Goal: Ask a question

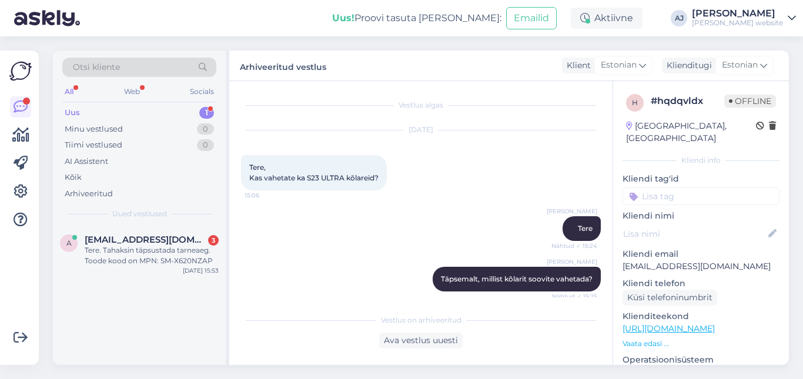
click at [146, 246] on div "Tere. Tahaksin täpsustada tarneaeg. Toode kood on MPN: SM-X620NZAP" at bounding box center [152, 255] width 134 height 21
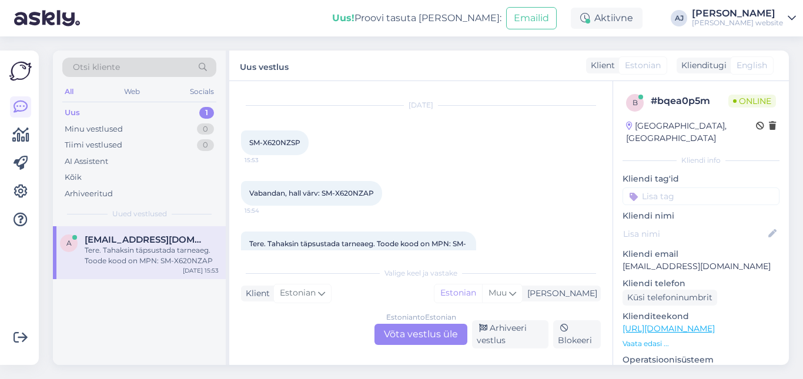
click at [434, 335] on div "Estonian to Estonian Võta vestlus üle" at bounding box center [421, 334] width 93 height 21
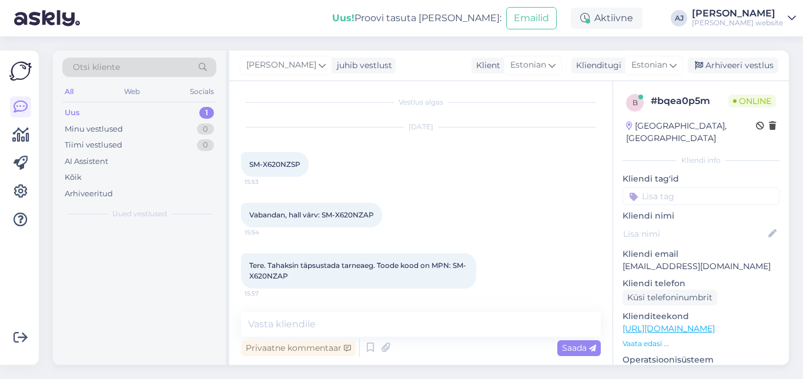
scroll to position [3, 0]
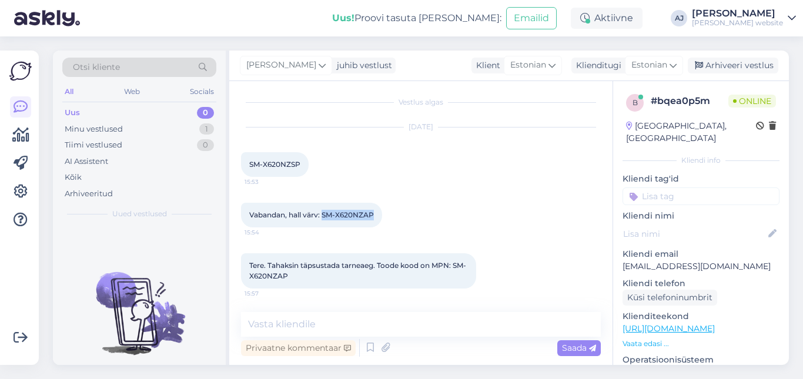
drag, startPoint x: 323, startPoint y: 212, endPoint x: 373, endPoint y: 218, distance: 50.3
click at [373, 218] on span "Vabandan, hall värv: SM-X620NZAP" at bounding box center [311, 215] width 125 height 9
copy span "SM-X620NZAP"
click at [265, 322] on textarea at bounding box center [421, 324] width 360 height 25
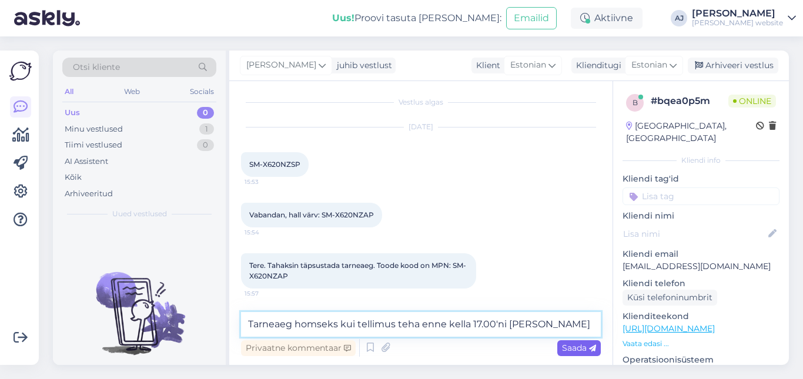
type textarea "Tarneaeg homseks kui tellimus teha enne kella 17.00'ni [PERSON_NAME]"
click at [571, 355] on div "Saada" at bounding box center [580, 349] width 44 height 16
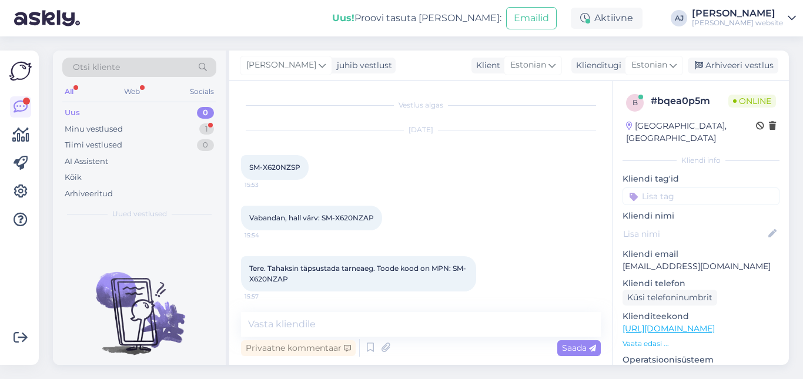
scroll to position [104, 0]
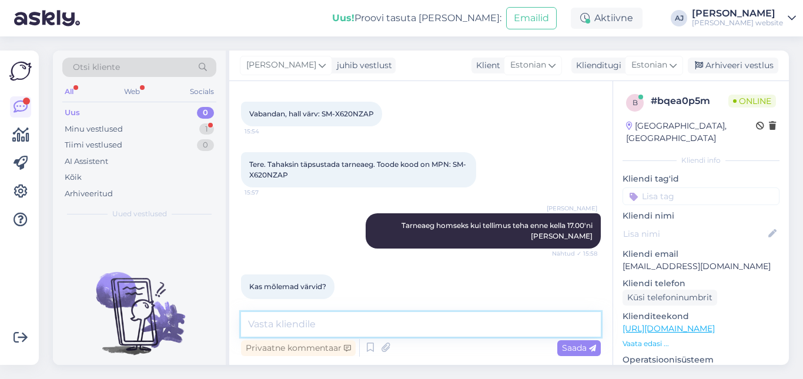
click at [269, 325] on textarea at bounding box center [421, 324] width 360 height 25
type textarea "[PERSON_NAME]"
click at [565, 346] on span "Saada" at bounding box center [579, 348] width 34 height 11
